Goal: Task Accomplishment & Management: Use online tool/utility

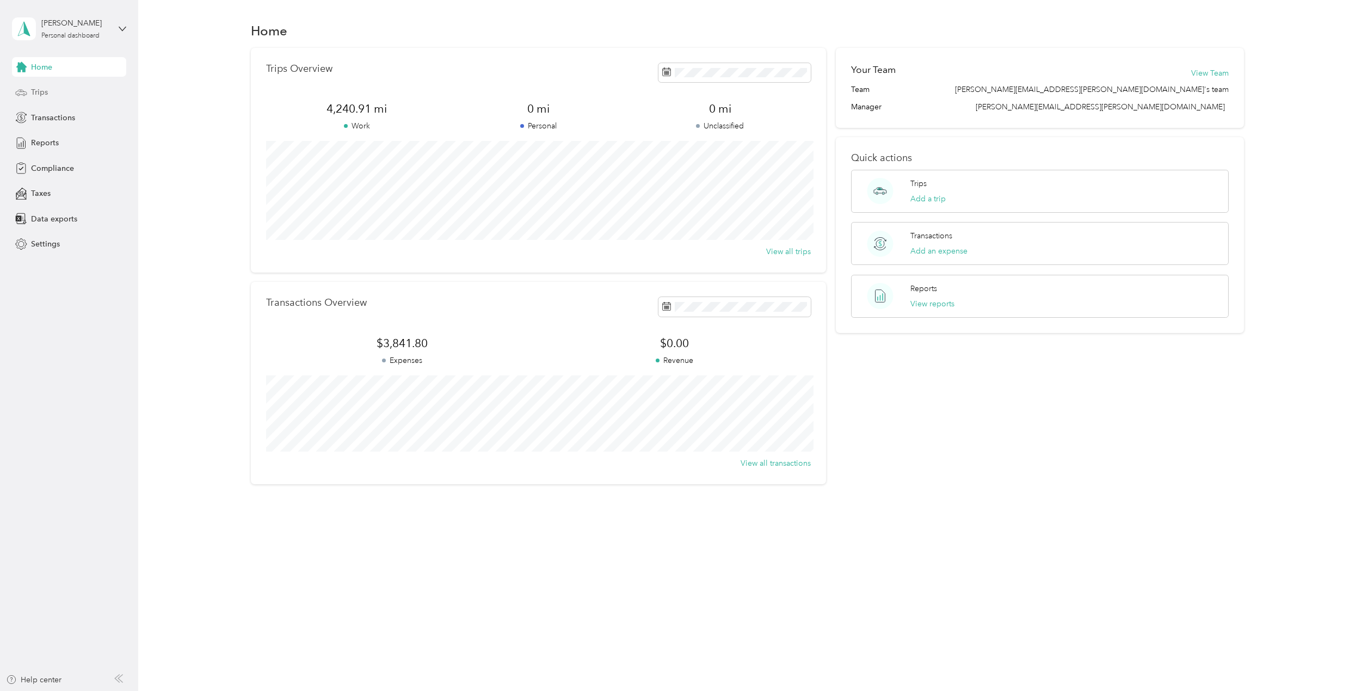
click at [46, 92] on span "Trips" at bounding box center [39, 92] width 17 height 11
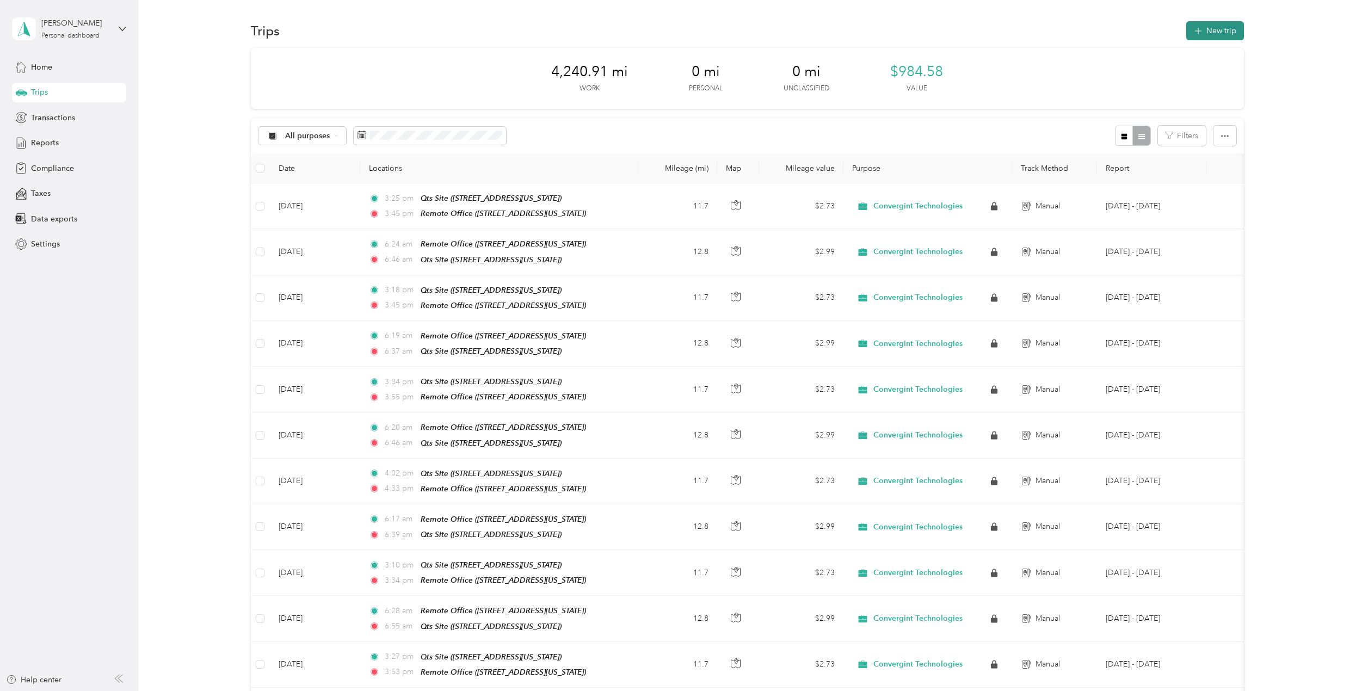
click at [1230, 30] on button "New trip" at bounding box center [1216, 30] width 58 height 19
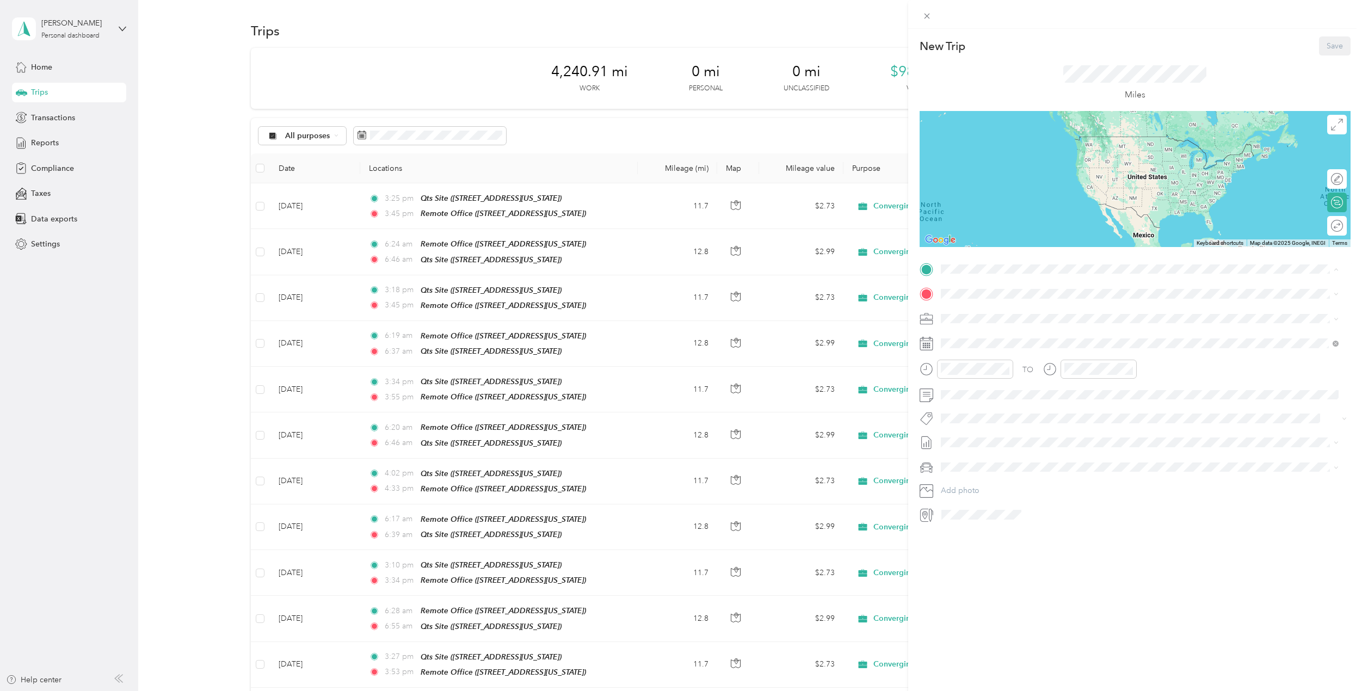
click at [1012, 312] on div "Remote Office" at bounding box center [1015, 313] width 109 height 10
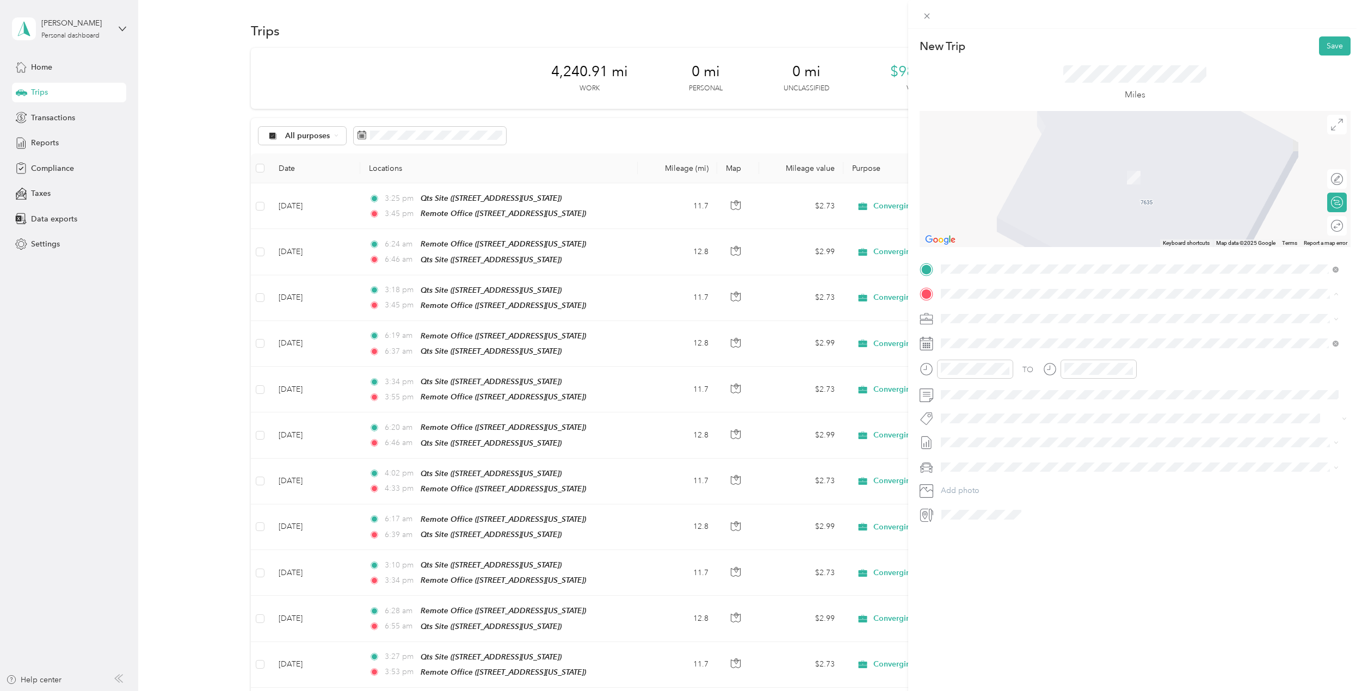
click at [1027, 377] on div "Qts Site [STREET_ADDRESS][US_STATE]" at bounding box center [1015, 377] width 109 height 23
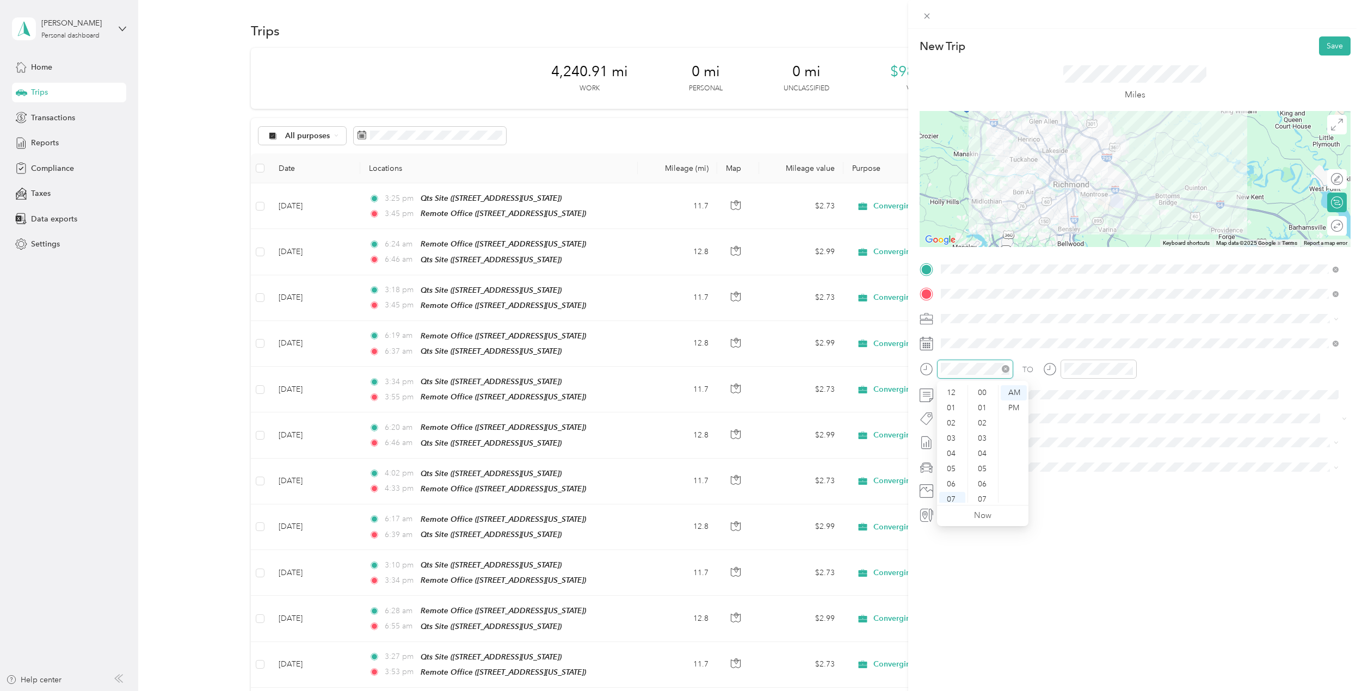
scroll to position [65, 0]
drag, startPoint x: 951, startPoint y: 418, endPoint x: 957, endPoint y: 417, distance: 6.0
click at [951, 417] on div "06" at bounding box center [952, 418] width 26 height 15
click at [1063, 367] on div at bounding box center [1099, 369] width 76 height 19
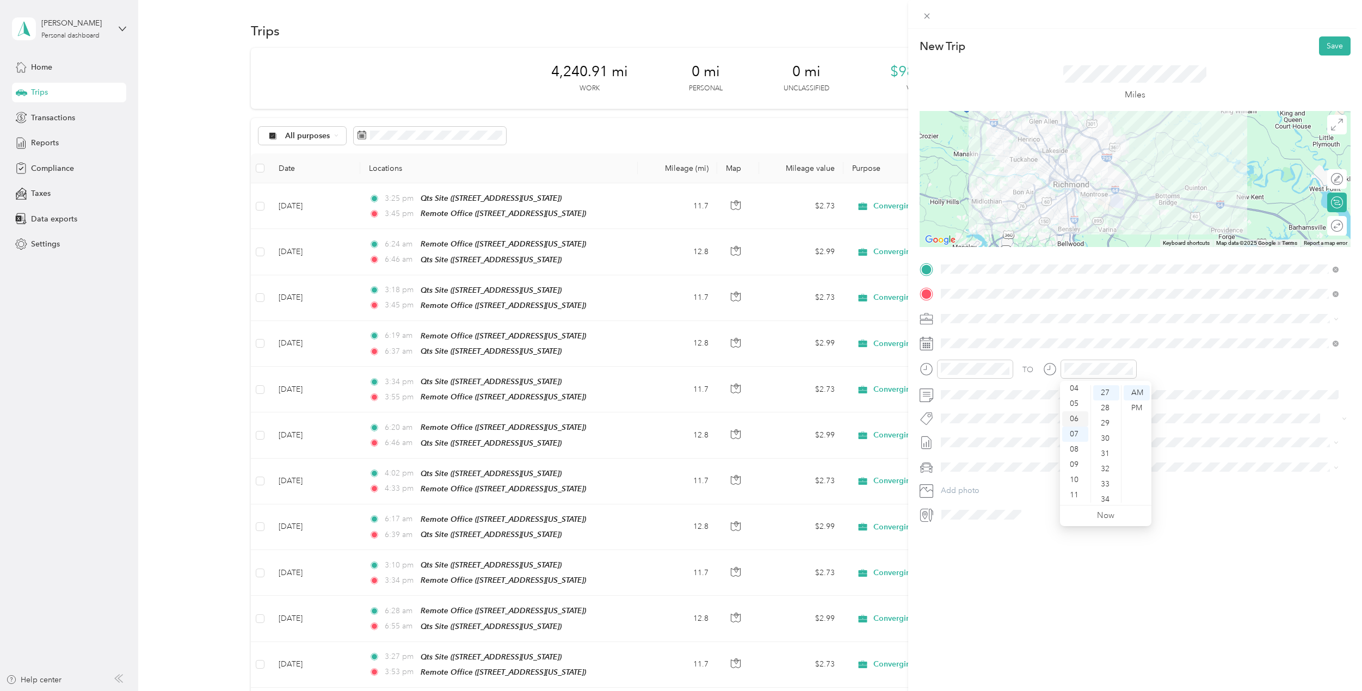
drag, startPoint x: 1072, startPoint y: 416, endPoint x: 1084, endPoint y: 415, distance: 12.0
click at [1072, 416] on div "06" at bounding box center [1075, 418] width 26 height 15
click at [1111, 439] on div "55" at bounding box center [1106, 434] width 26 height 15
click at [986, 498] on li "Truck" at bounding box center [1139, 503] width 405 height 19
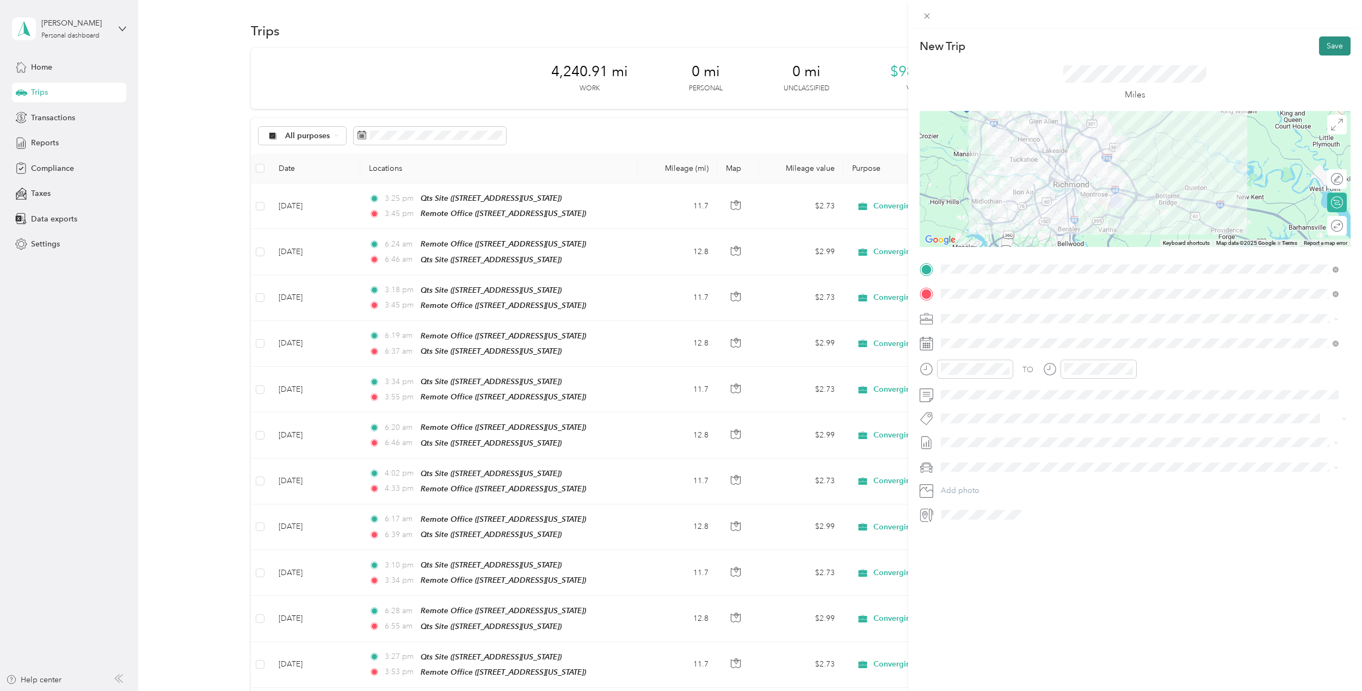
click at [1329, 41] on button "Save" at bounding box center [1335, 45] width 32 height 19
